Goal: Transaction & Acquisition: Book appointment/travel/reservation

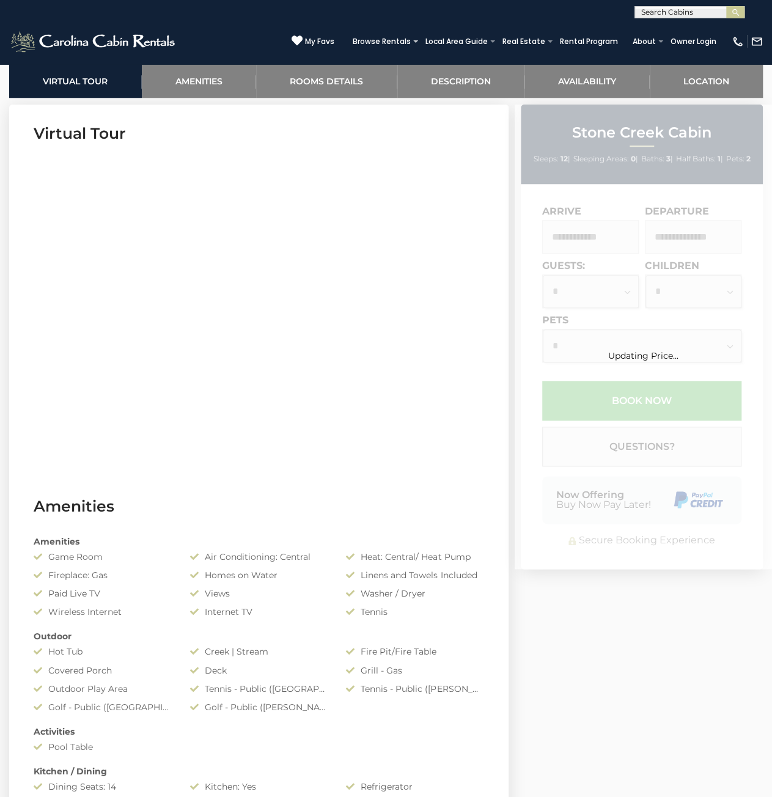
scroll to position [122, 0]
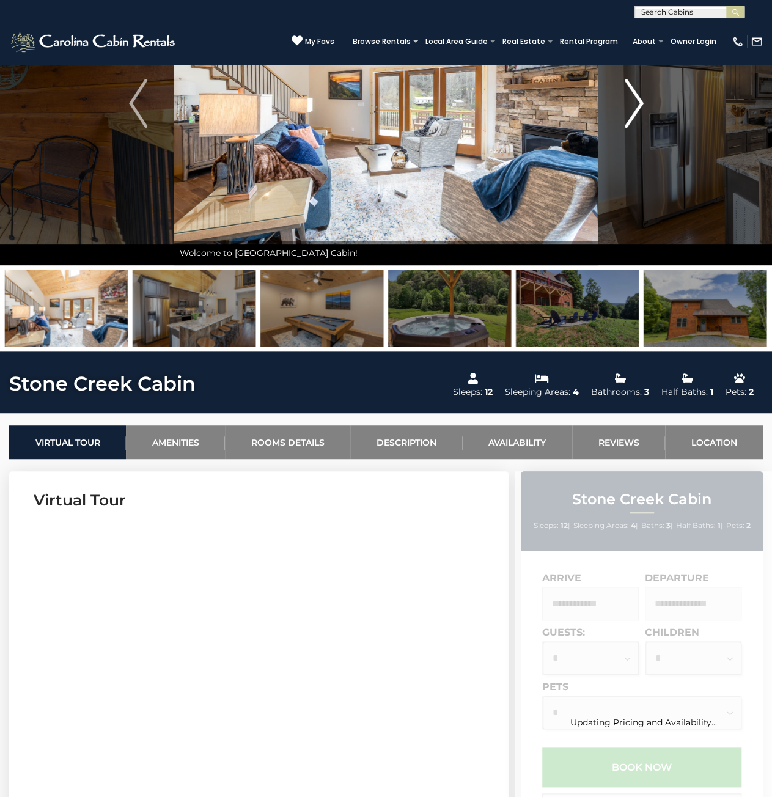
click at [629, 119] on img "Next" at bounding box center [634, 103] width 18 height 49
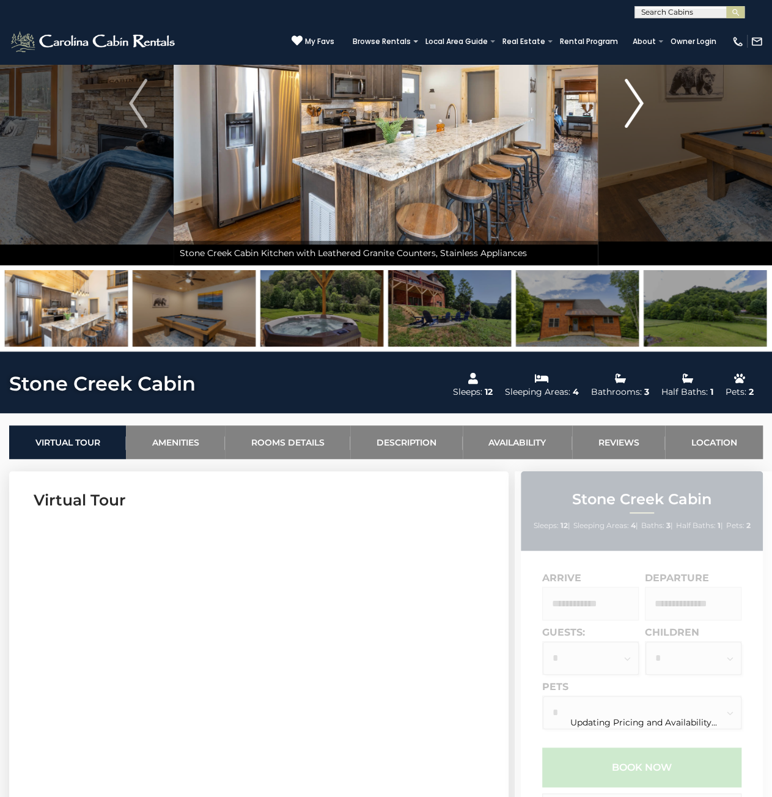
click at [629, 119] on img "Next" at bounding box center [634, 103] width 18 height 49
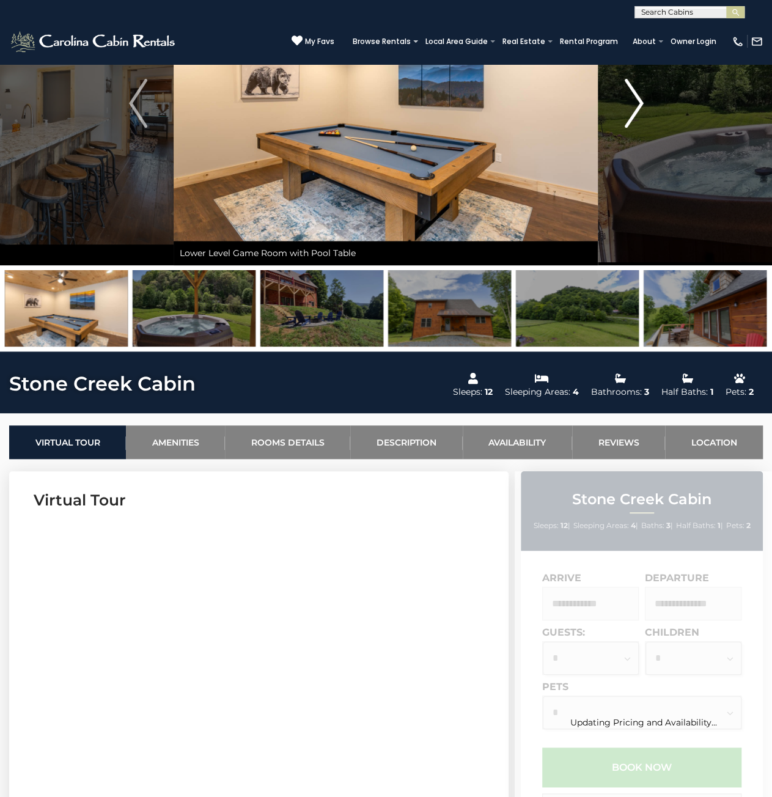
click at [629, 119] on img "Next" at bounding box center [634, 103] width 18 height 49
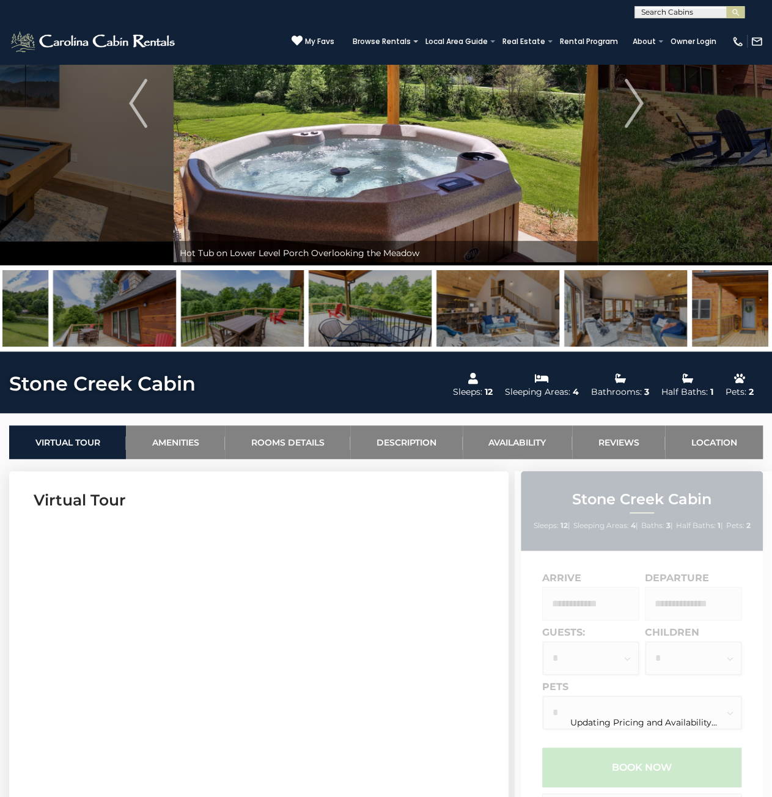
drag, startPoint x: 691, startPoint y: 316, endPoint x: 227, endPoint y: 343, distance: 464.7
click at [227, 343] on img at bounding box center [242, 308] width 123 height 76
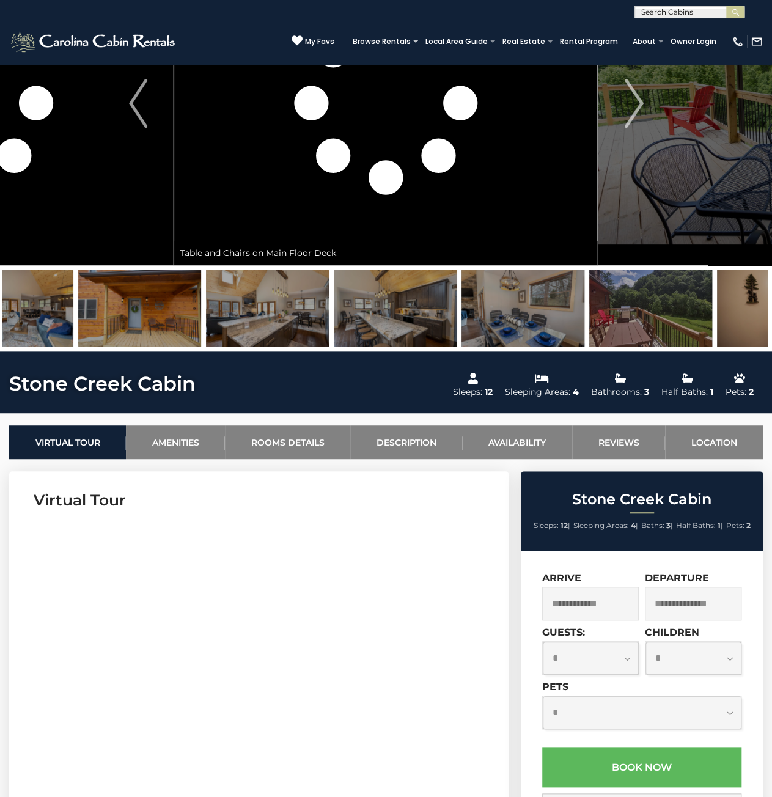
drag, startPoint x: 645, startPoint y: 321, endPoint x: 208, endPoint y: 322, distance: 437.0
click at [208, 322] on img at bounding box center [267, 308] width 123 height 76
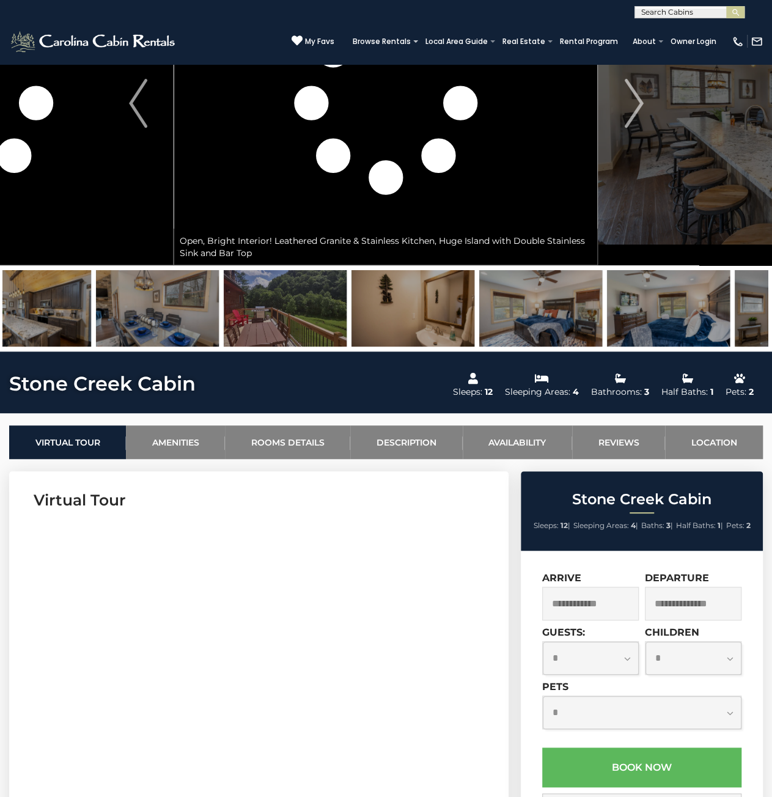
drag, startPoint x: 565, startPoint y: 312, endPoint x: 413, endPoint y: 314, distance: 151.6
click at [413, 314] on img at bounding box center [412, 308] width 123 height 76
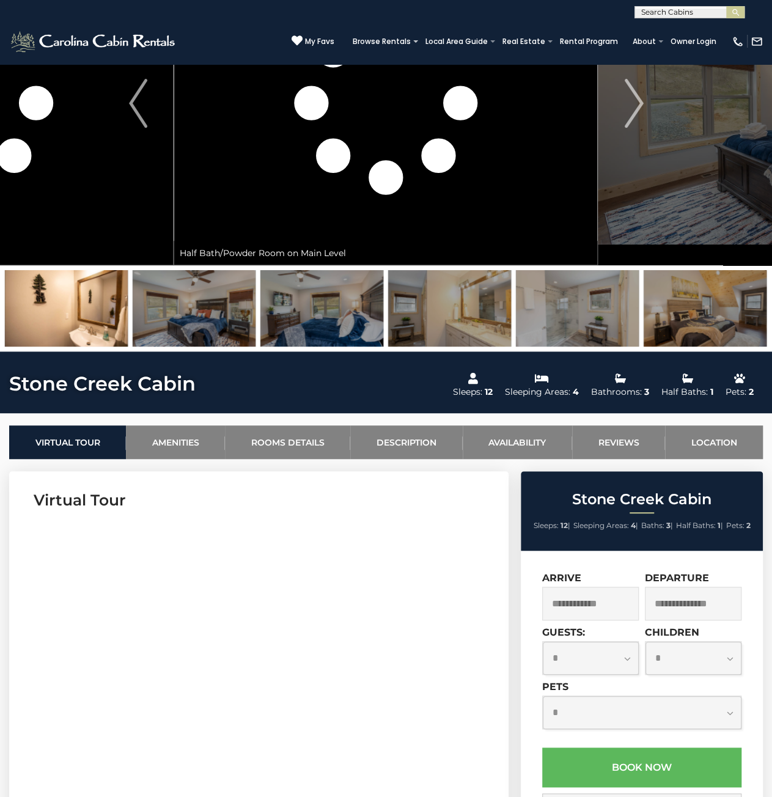
click at [174, 309] on img at bounding box center [194, 308] width 123 height 76
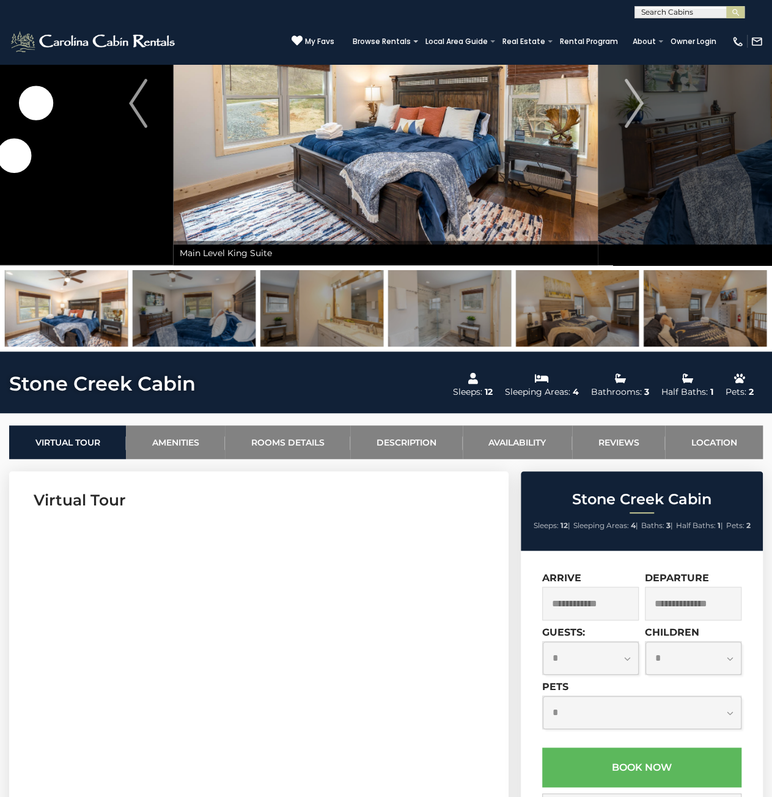
click at [208, 306] on img at bounding box center [194, 308] width 123 height 76
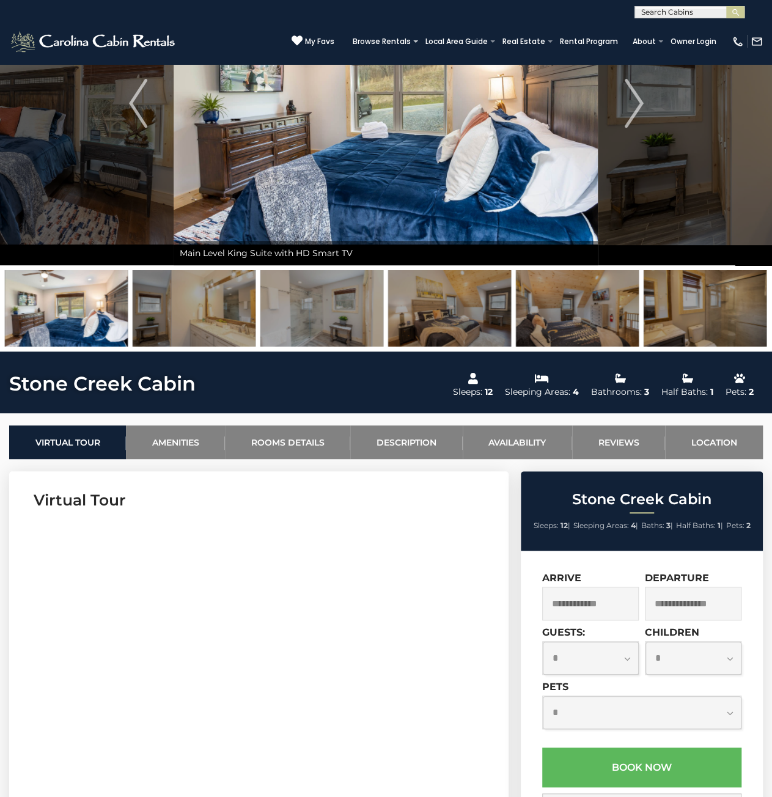
click at [479, 314] on img at bounding box center [449, 308] width 123 height 76
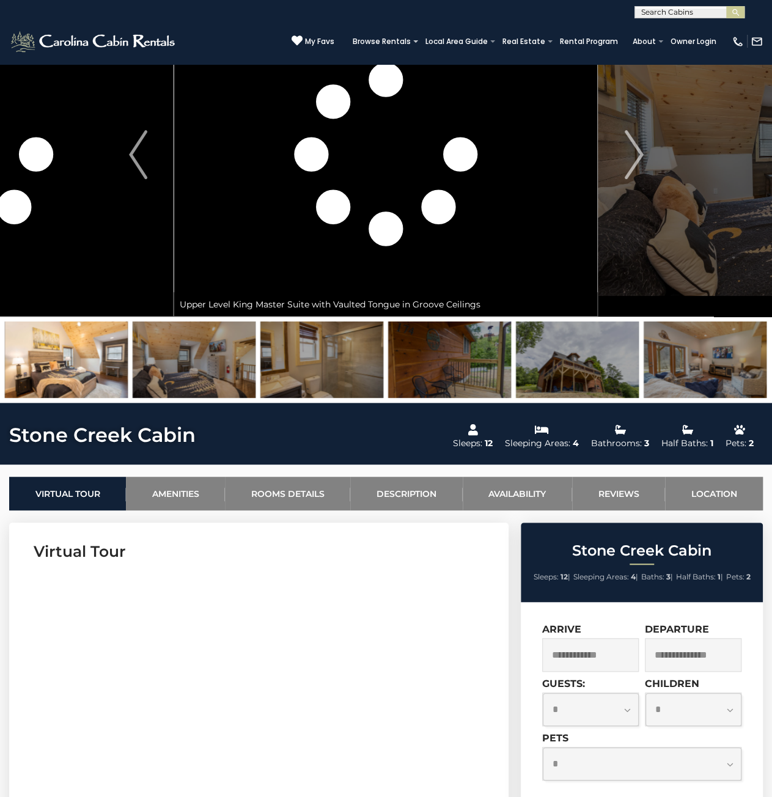
scroll to position [0, 0]
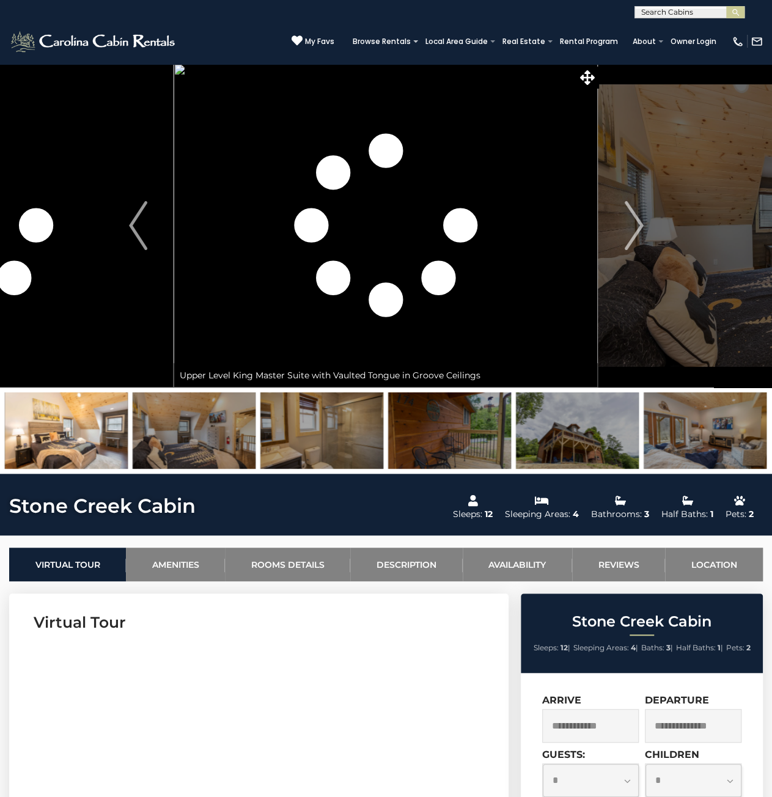
click at [236, 442] on img at bounding box center [194, 430] width 123 height 76
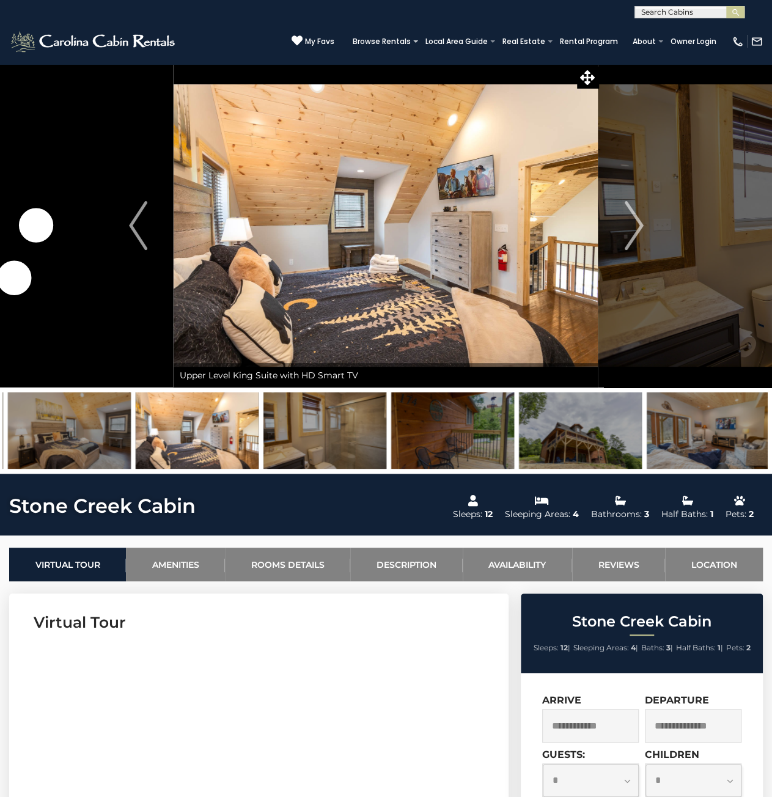
drag, startPoint x: 64, startPoint y: 427, endPoint x: 194, endPoint y: 431, distance: 130.9
click at [194, 431] on img at bounding box center [197, 430] width 123 height 76
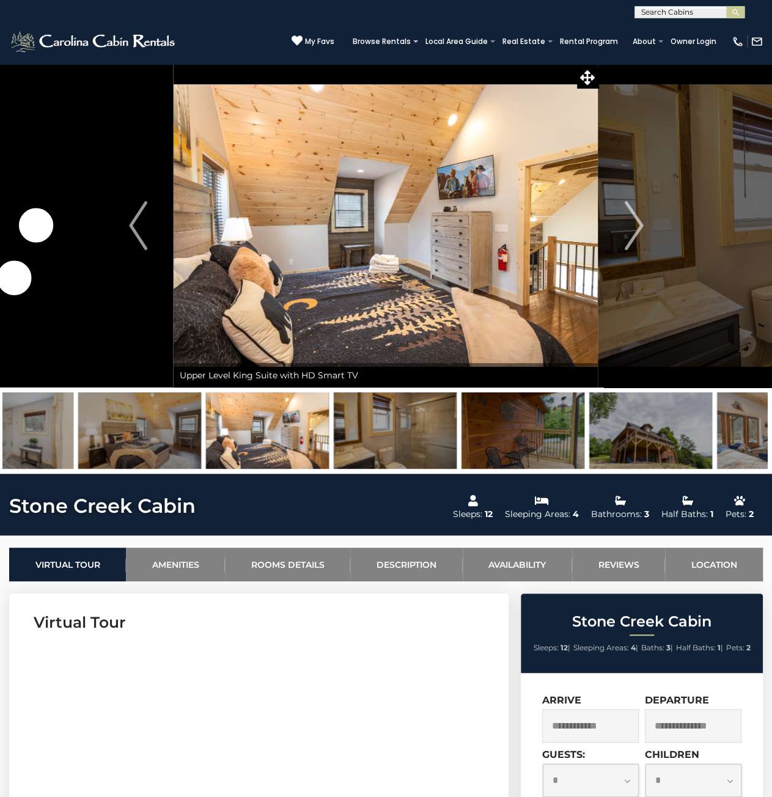
drag, startPoint x: 155, startPoint y: 430, endPoint x: 357, endPoint y: 431, distance: 201.7
click at [357, 431] on img at bounding box center [395, 430] width 123 height 76
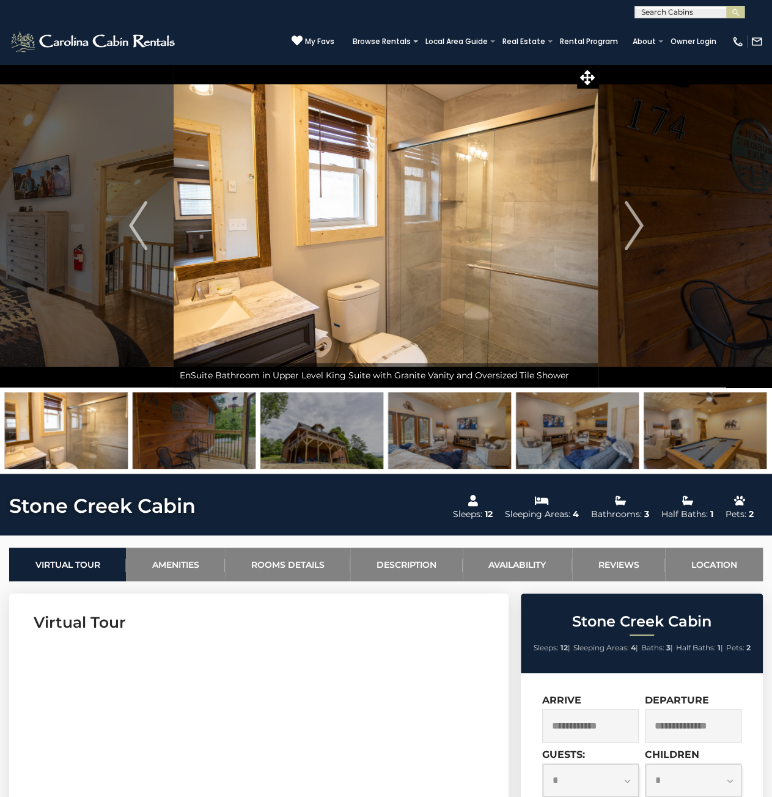
drag, startPoint x: 82, startPoint y: 417, endPoint x: 385, endPoint y: 436, distance: 303.7
click at [128, 433] on img at bounding box center [66, 430] width 123 height 76
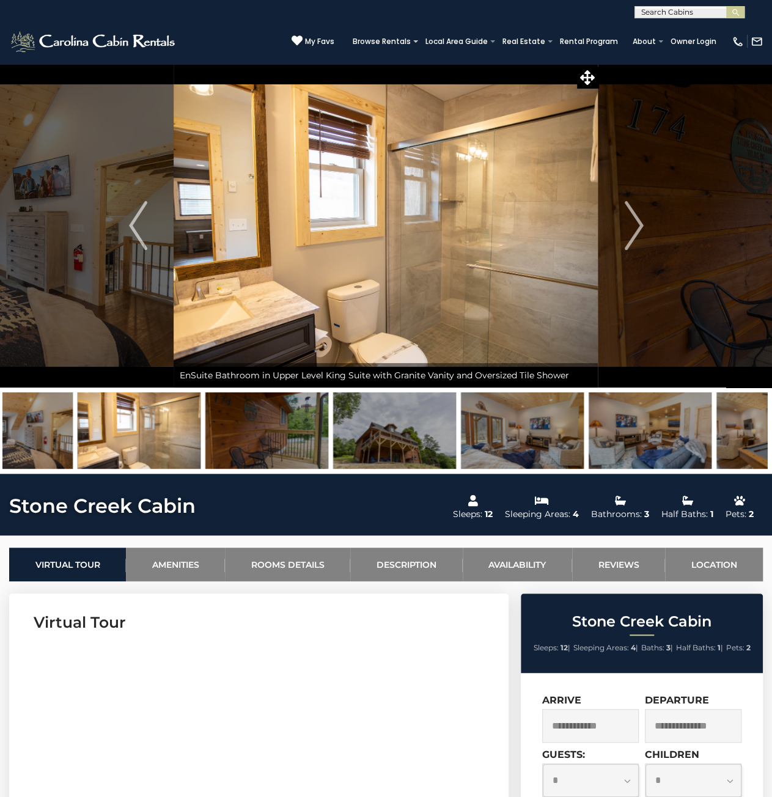
drag, startPoint x: 215, startPoint y: 426, endPoint x: 368, endPoint y: 428, distance: 153.4
click at [293, 426] on img at bounding box center [266, 430] width 123 height 76
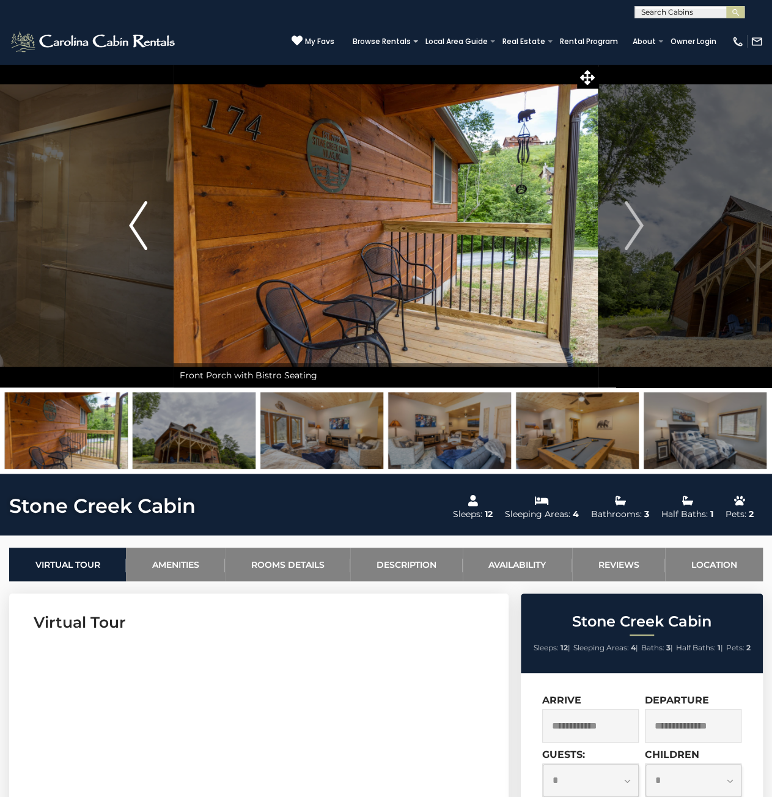
click at [138, 211] on img "Previous" at bounding box center [138, 225] width 18 height 49
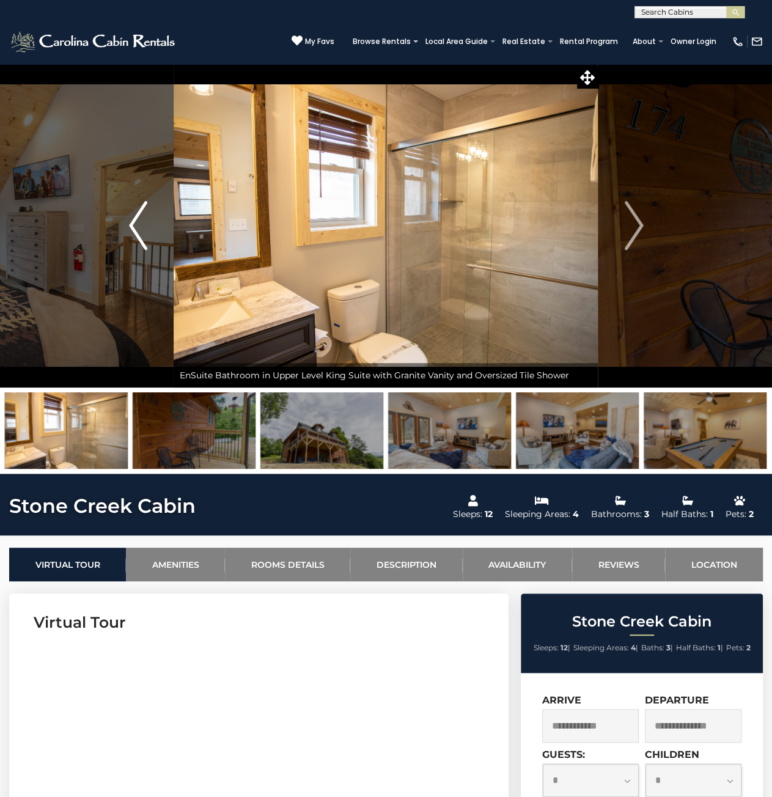
click at [138, 211] on img "Previous" at bounding box center [138, 225] width 18 height 49
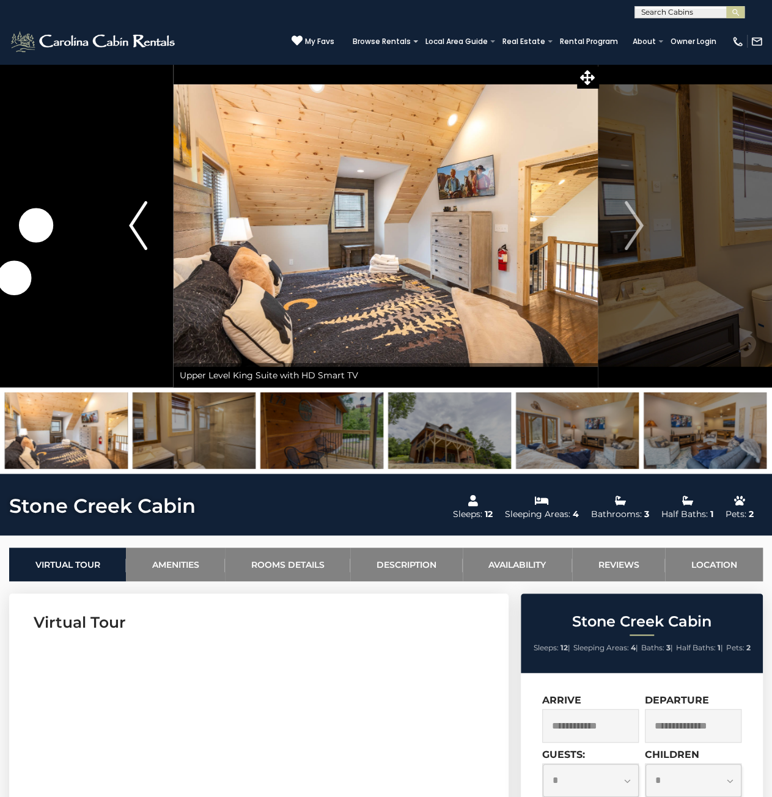
click at [138, 211] on img "Previous" at bounding box center [138, 225] width 18 height 49
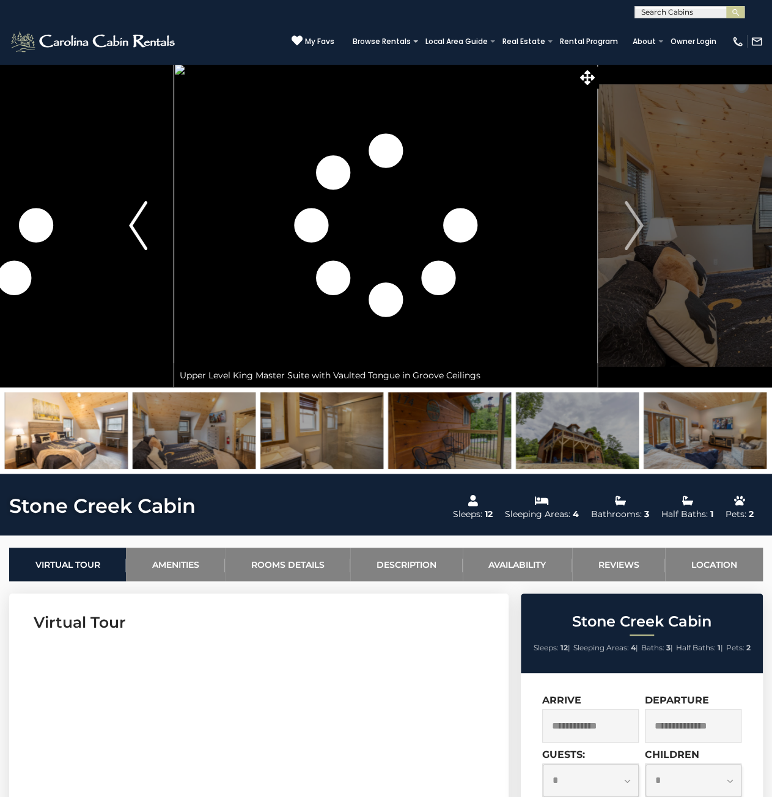
click at [138, 211] on img "Previous" at bounding box center [138, 225] width 18 height 49
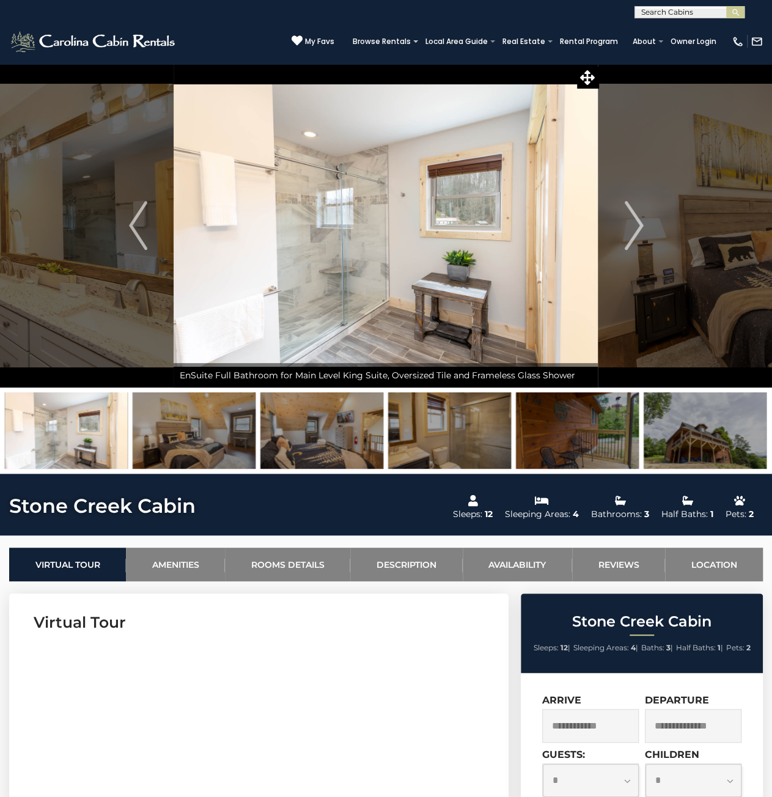
click at [636, 218] on img "Next" at bounding box center [634, 225] width 18 height 49
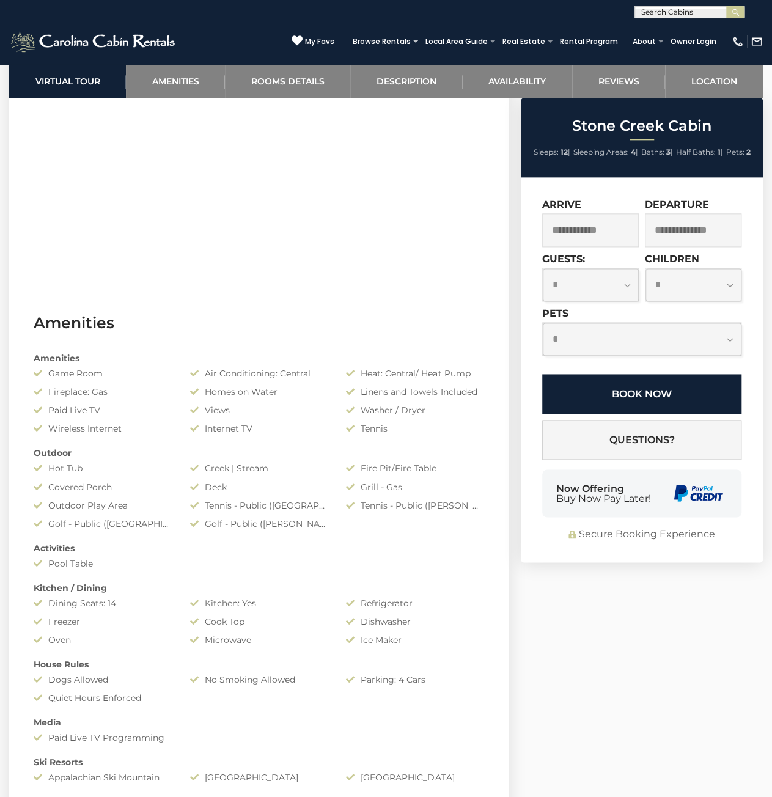
scroll to position [733, 0]
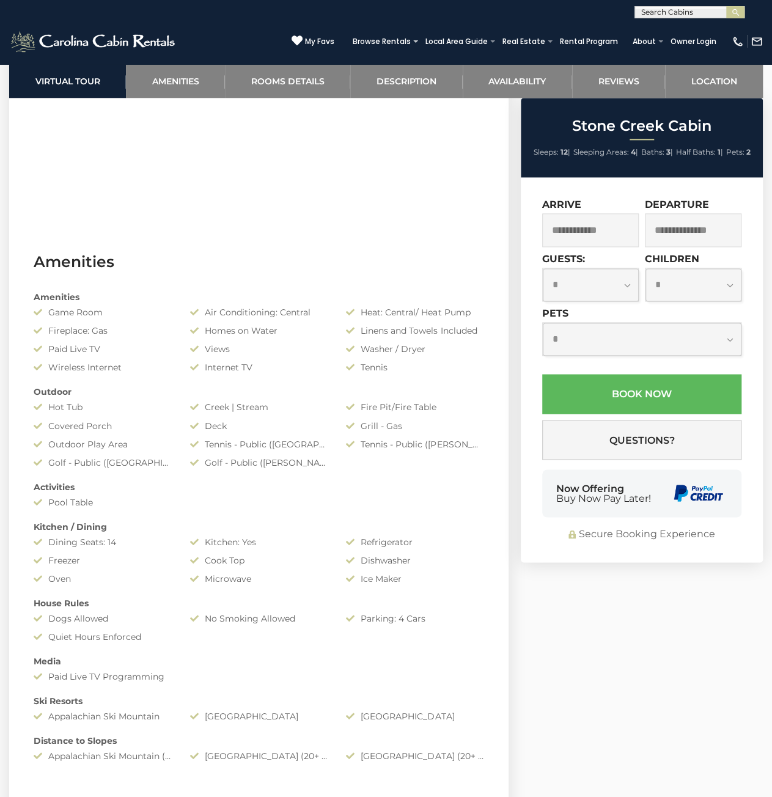
click at [593, 222] on input "text" at bounding box center [590, 230] width 97 height 34
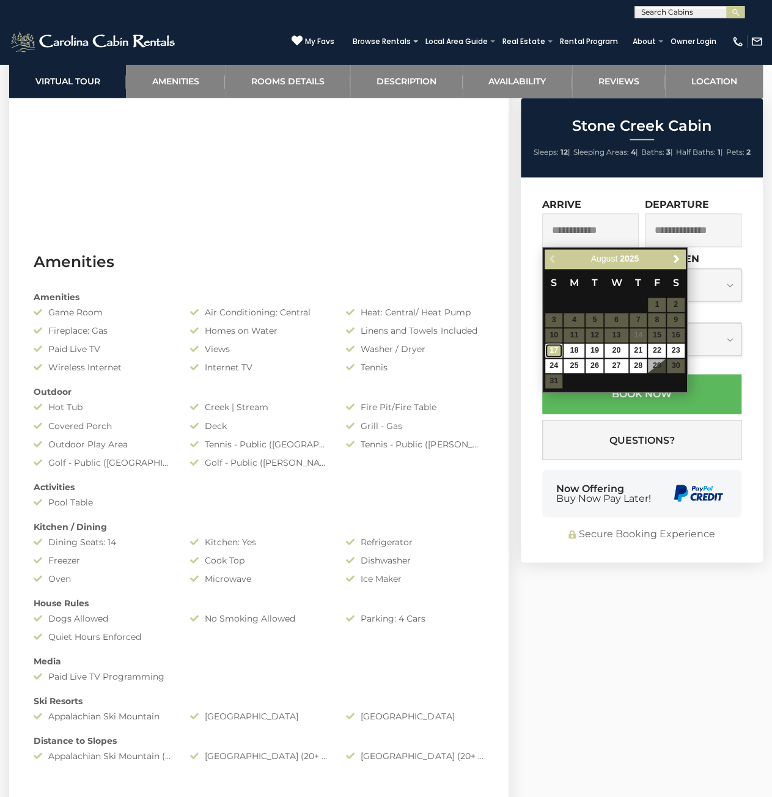
click at [553, 348] on link "17" at bounding box center [554, 351] width 18 height 14
type input "**********"
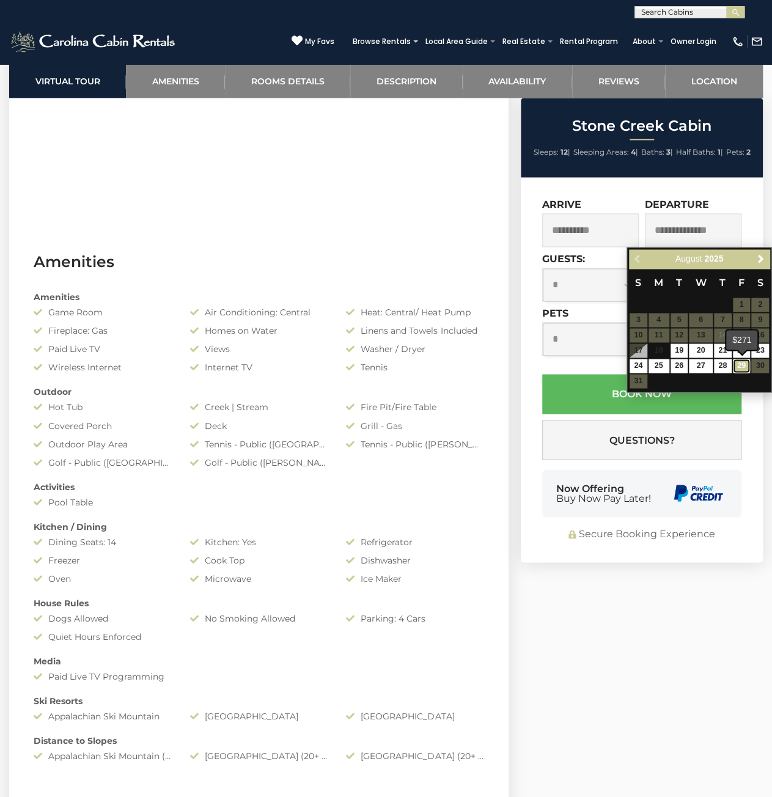
click at [741, 366] on link "29" at bounding box center [742, 366] width 18 height 14
type input "**********"
